Goal: Information Seeking & Learning: Understand process/instructions

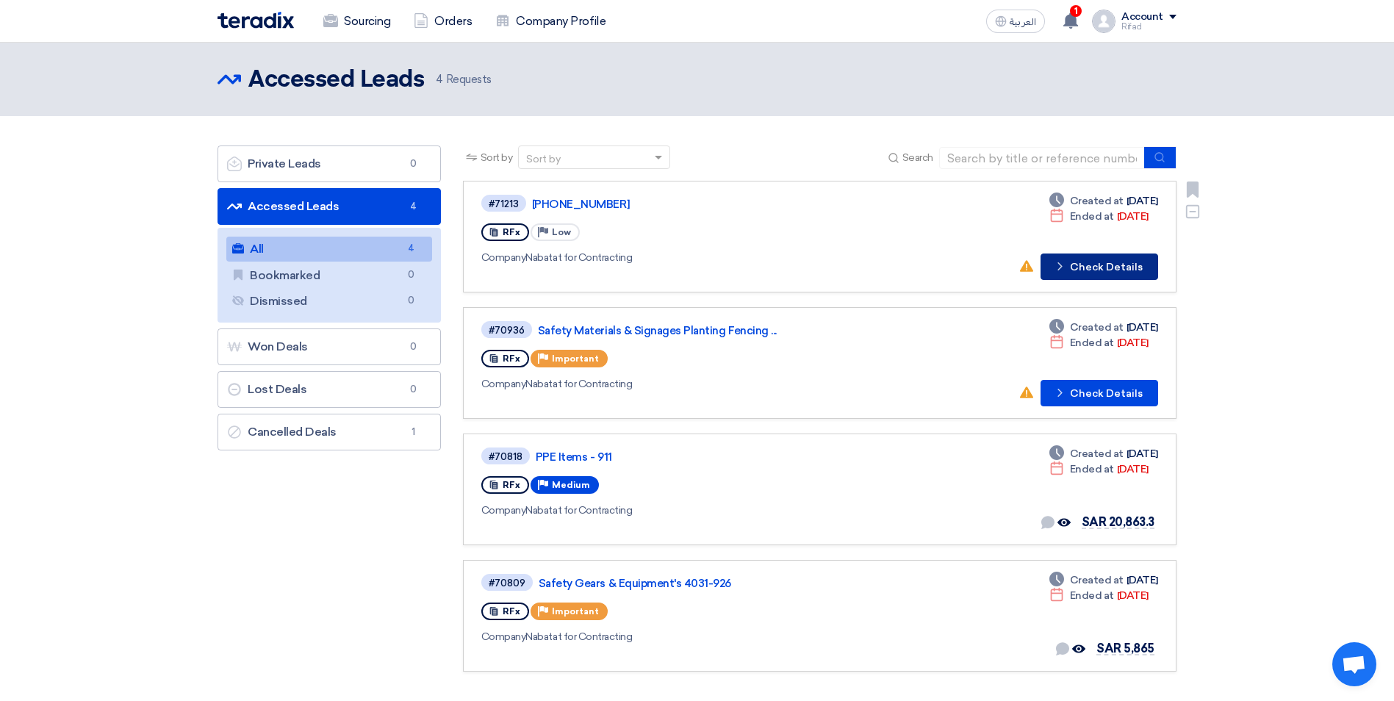
click at [1108, 268] on button "Check details Check Details" at bounding box center [1100, 267] width 118 height 26
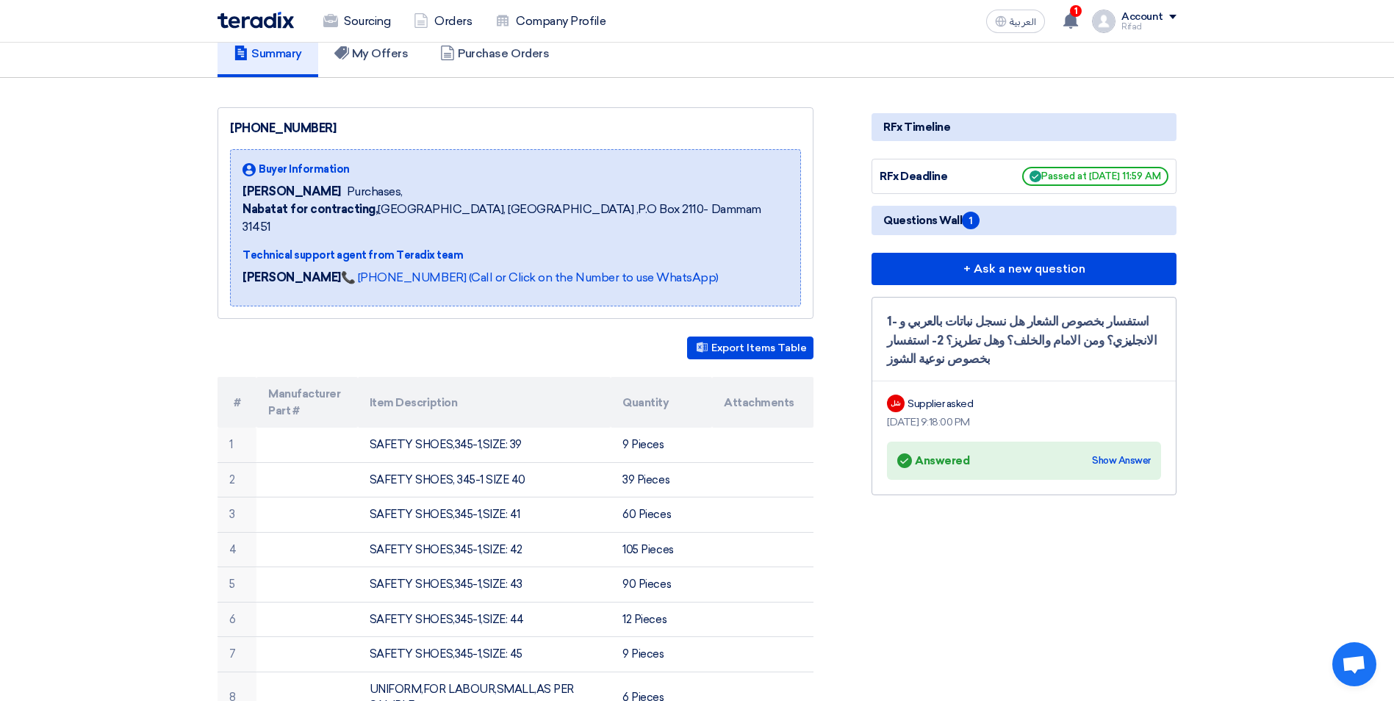
scroll to position [147, 0]
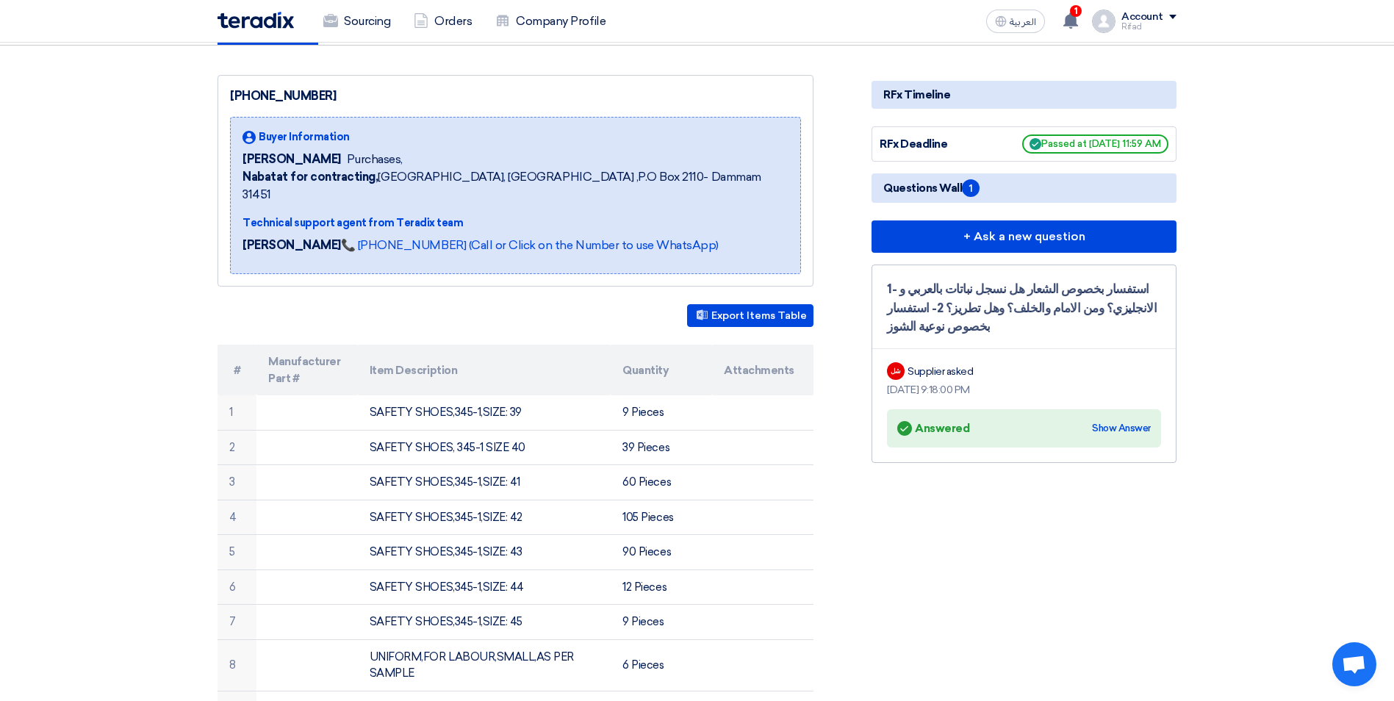
click at [978, 182] on span "Questions Wall 1" at bounding box center [931, 188] width 96 height 18
drag, startPoint x: 978, startPoint y: 182, endPoint x: 942, endPoint y: 187, distance: 37.1
click at [942, 187] on span "Questions Wall 1" at bounding box center [931, 188] width 96 height 18
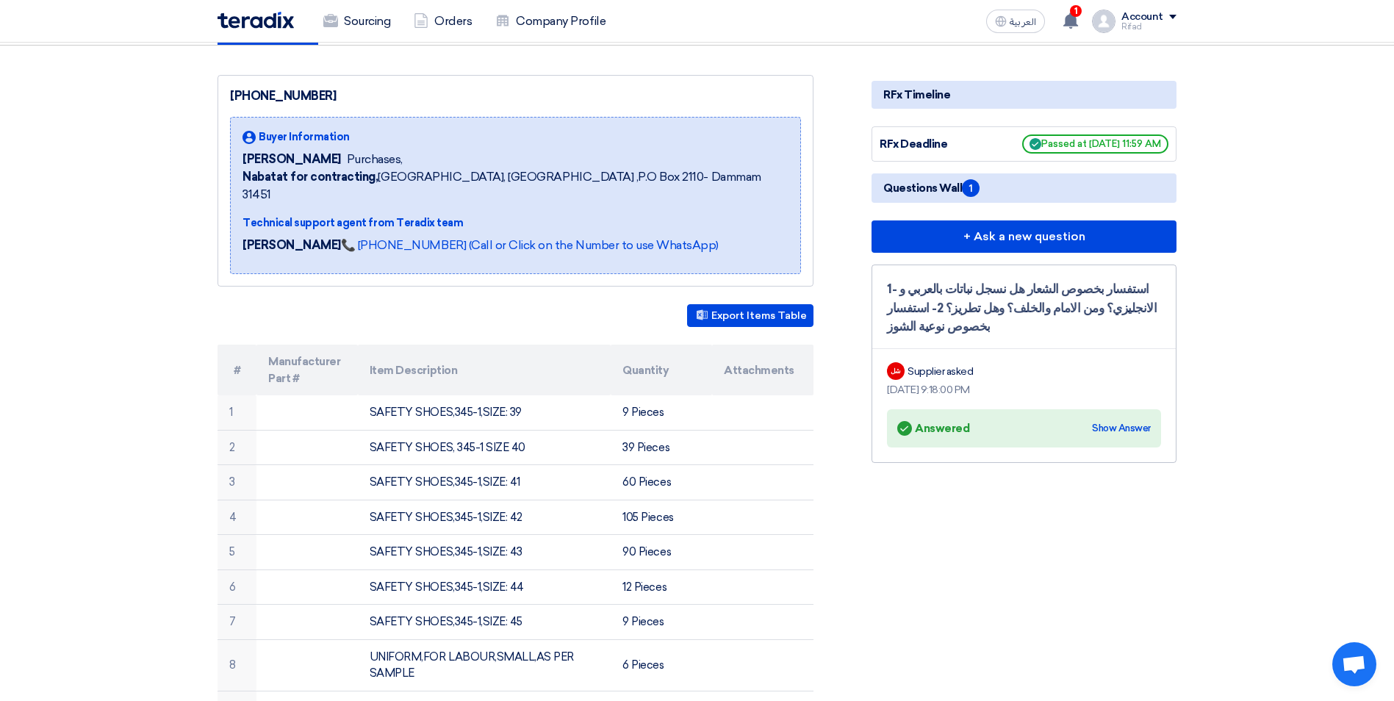
click at [955, 431] on div "Answered Answered" at bounding box center [933, 428] width 72 height 21
click at [1111, 422] on div "Show Answer" at bounding box center [1121, 428] width 59 height 15
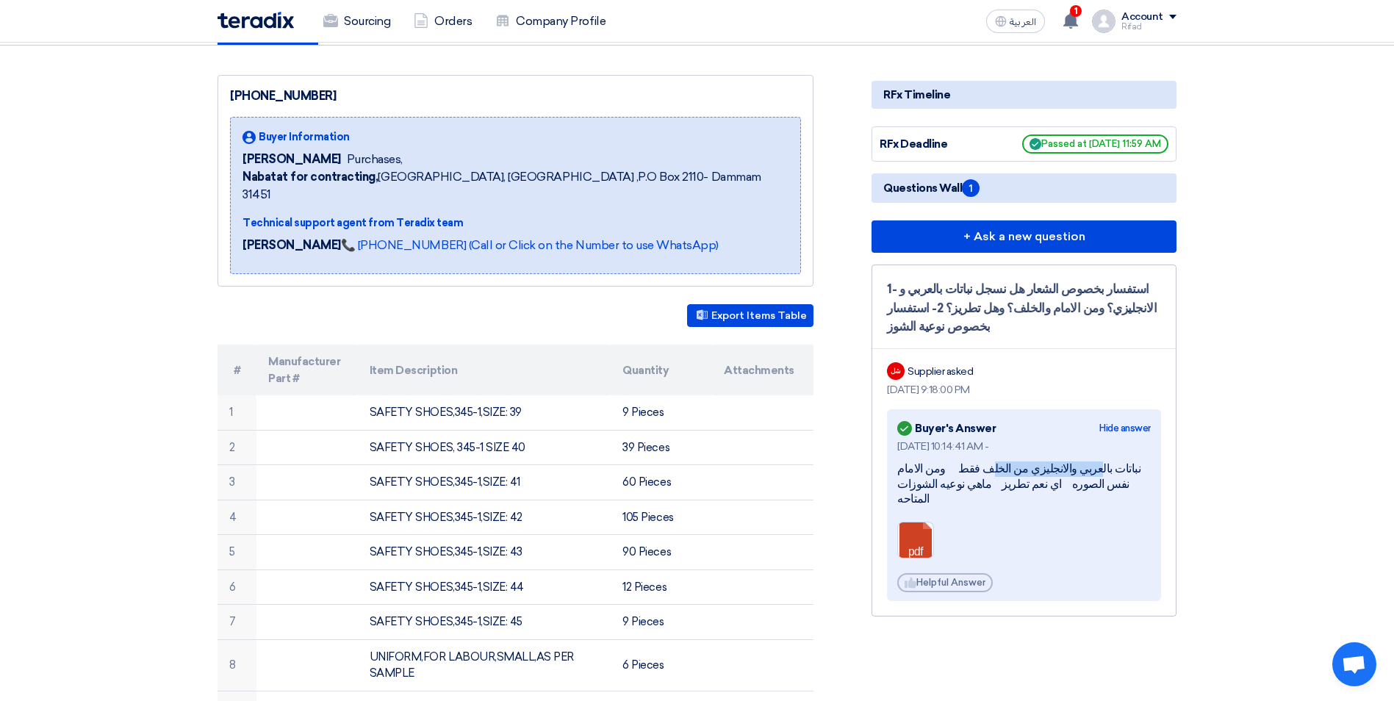
drag, startPoint x: 1119, startPoint y: 464, endPoint x: 1031, endPoint y: 464, distance: 88.2
click at [1031, 464] on div "نباتات بالعربي والانجليزي من الخلف فقط ومن الامام نفس الصوره اي نعم تطريز ماهي …" at bounding box center [1024, 485] width 254 height 46
click at [1111, 459] on div "[DATE] 10:14:41 AM - نباتات بالعربي والانجليزي من الخلف فقط ومن الامام نفس الصو…" at bounding box center [1024, 516] width 254 height 154
drag, startPoint x: 1166, startPoint y: 287, endPoint x: 890, endPoint y: 320, distance: 277.6
click at [890, 320] on div "1- استفسار بخصوص الشعار هل نسجل نباتات بالعربي و الانجليزي؟ ومن [DEMOGRAPHIC_DA…" at bounding box center [1024, 441] width 305 height 352
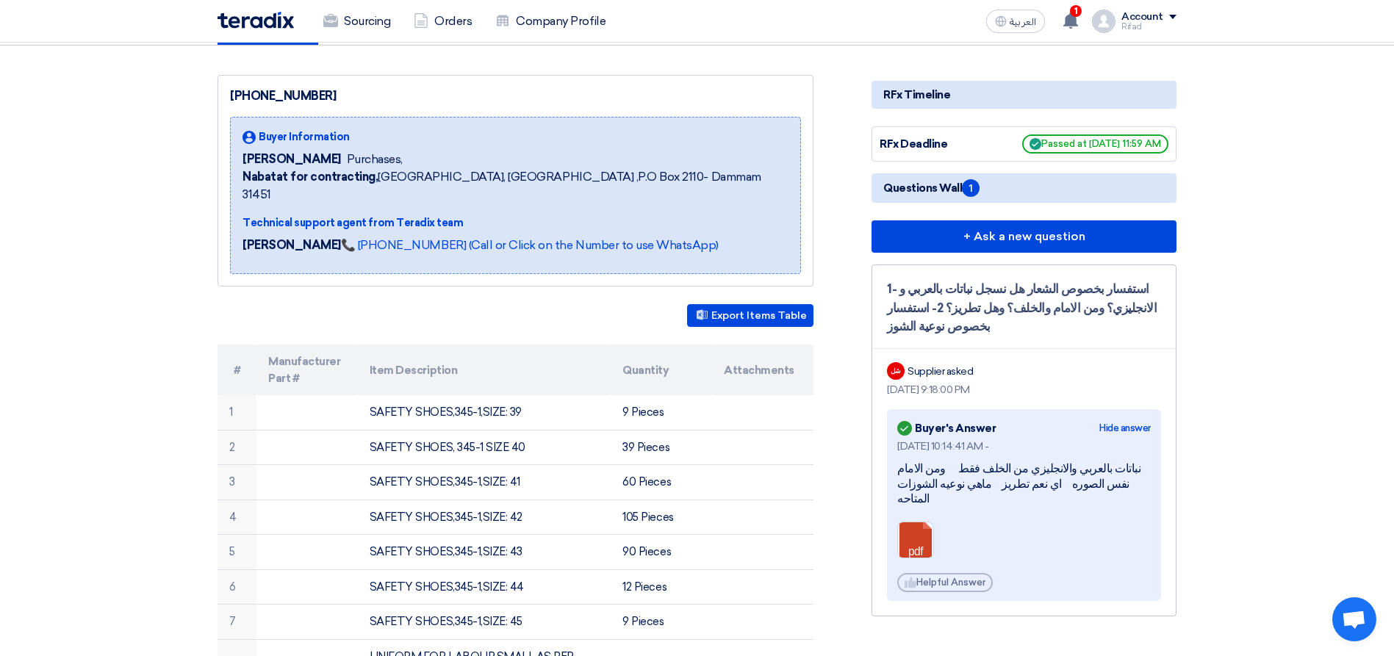
click at [1097, 283] on div "1- استفسار بخصوص الشعار هل نسجل نباتات بالعربي و الانجليزي؟ ومن الامام والخلف؟ …" at bounding box center [1024, 308] width 274 height 57
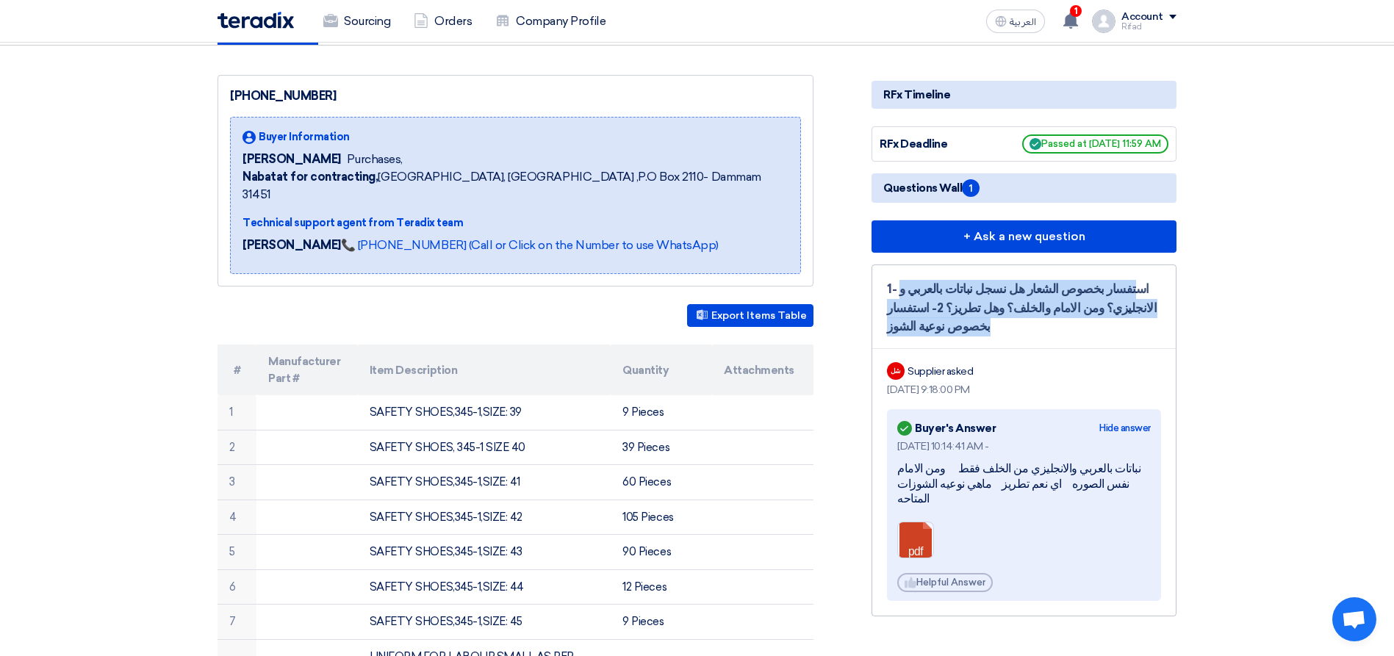
click at [1097, 283] on div "1- استفسار بخصوص الشعار هل نسجل نباتات بالعربي و الانجليزي؟ ومن الامام والخلف؟ …" at bounding box center [1024, 308] width 274 height 57
copy div "1- استفسار بخصوص الشعار هل نسجل نباتات بالعربي و الانجليزي؟ ومن الامام والخلف؟ …"
click at [1100, 333] on div "1- استفسار بخصوص الشعار هل نسجل نباتات بالعربي و الانجليزي؟ ومن الامام والخلف؟ …" at bounding box center [1024, 308] width 274 height 57
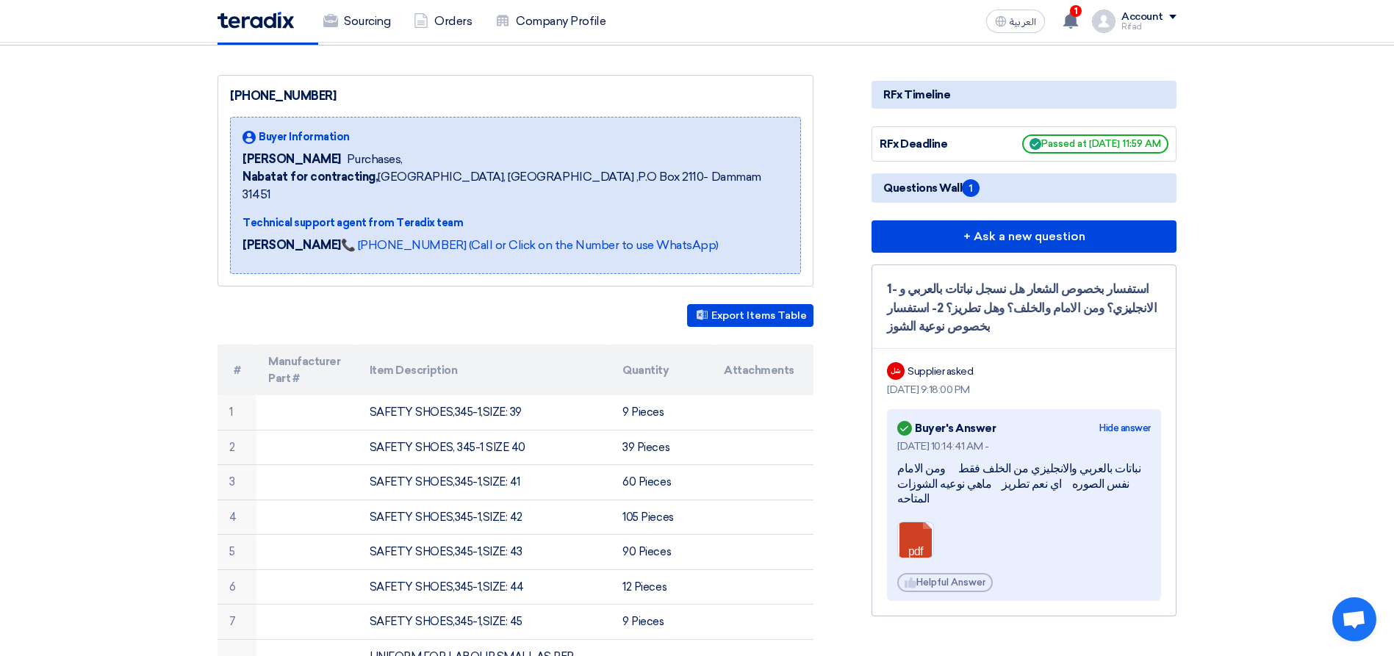
click at [1107, 470] on div "نباتات بالعربي والانجليزي من الخلف فقط ومن الامام نفس الصوره اي نعم تطريز ماهي …" at bounding box center [1024, 485] width 254 height 46
copy div "نباتات بالعربي والانجليزي من الخلف فقط ومن الامام نفس الصوره اي نعم تطريز ماهي …"
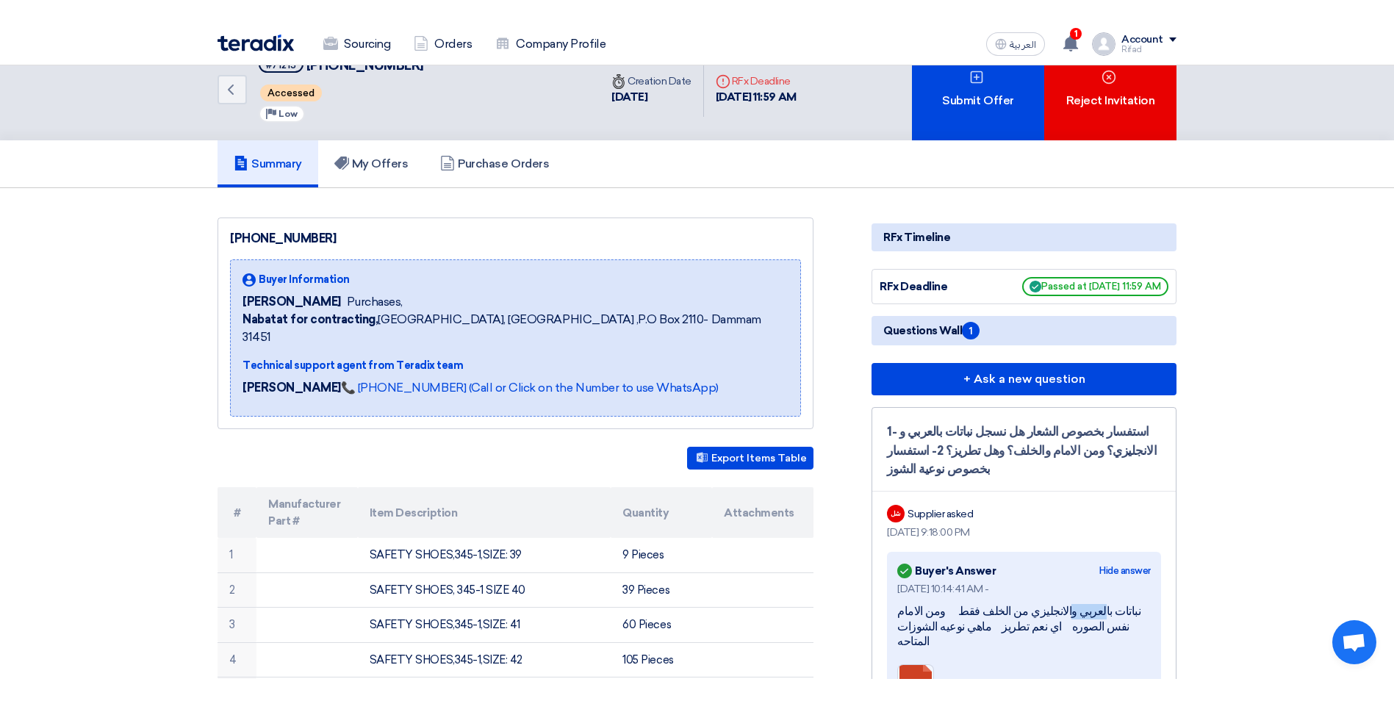
scroll to position [0, 0]
